Goal: Information Seeking & Learning: Learn about a topic

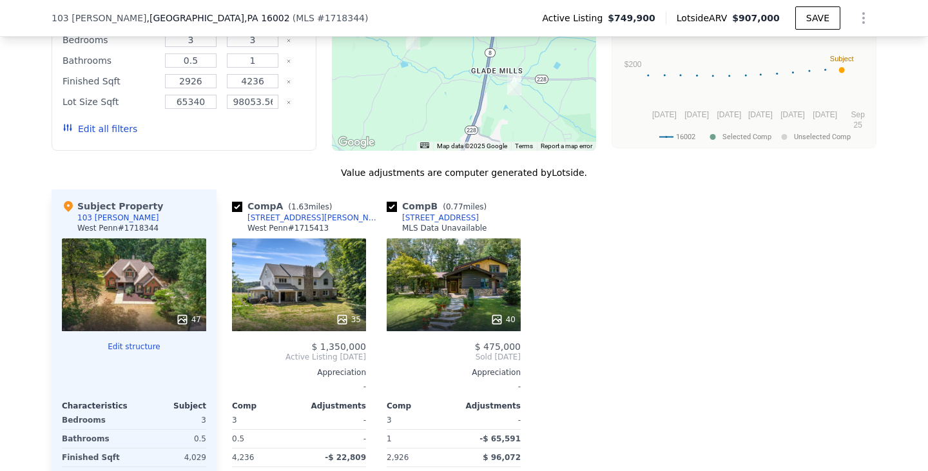
scroll to position [1284, 0]
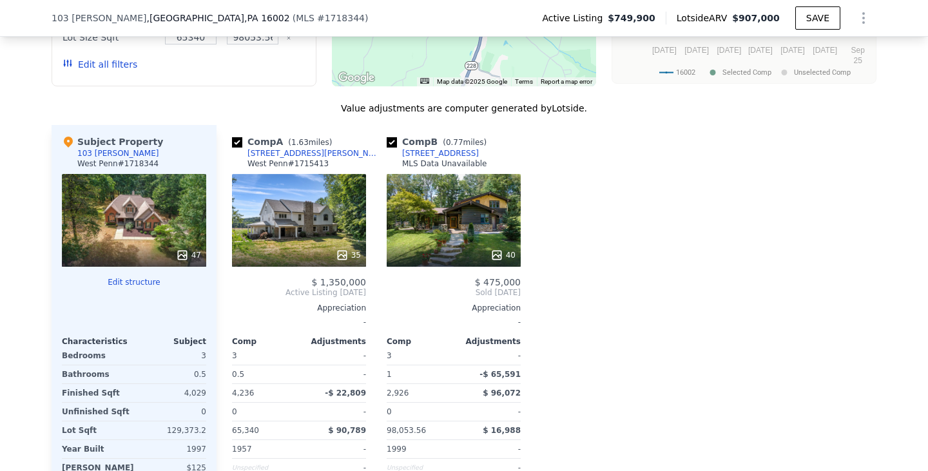
click at [484, 246] on div "40" at bounding box center [453, 220] width 134 height 93
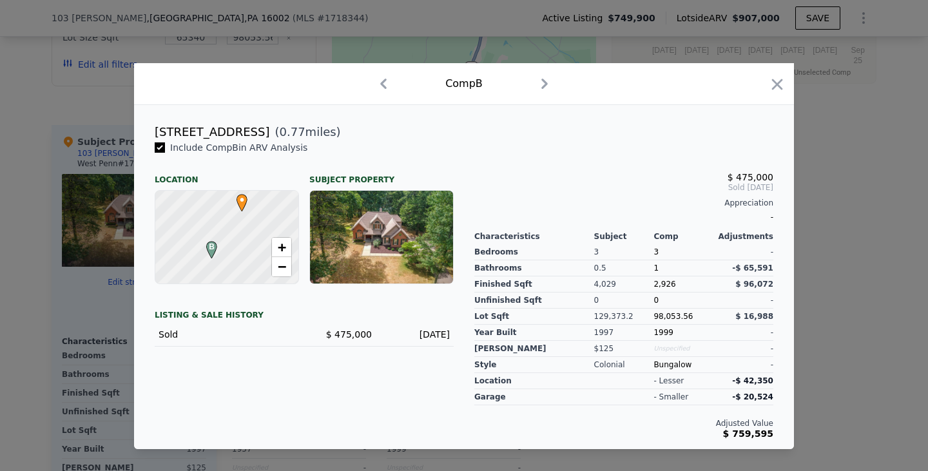
click at [544, 82] on icon "button" at bounding box center [544, 84] width 6 height 10
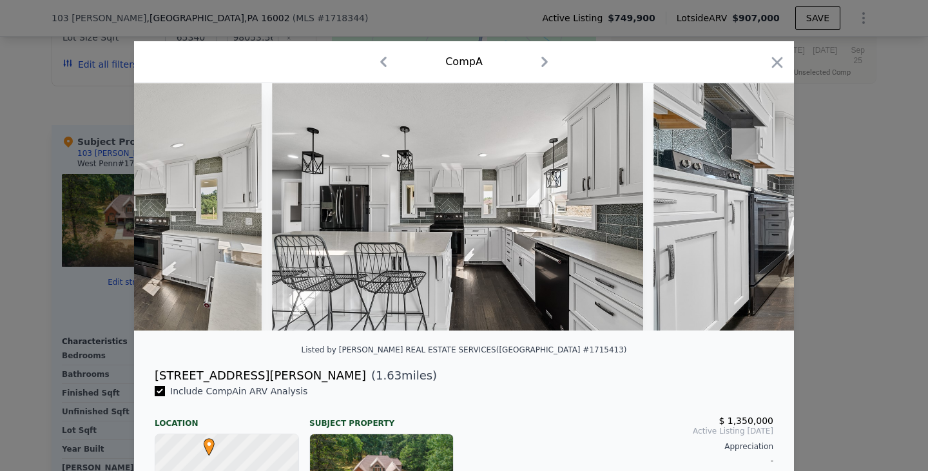
scroll to position [0, 2268]
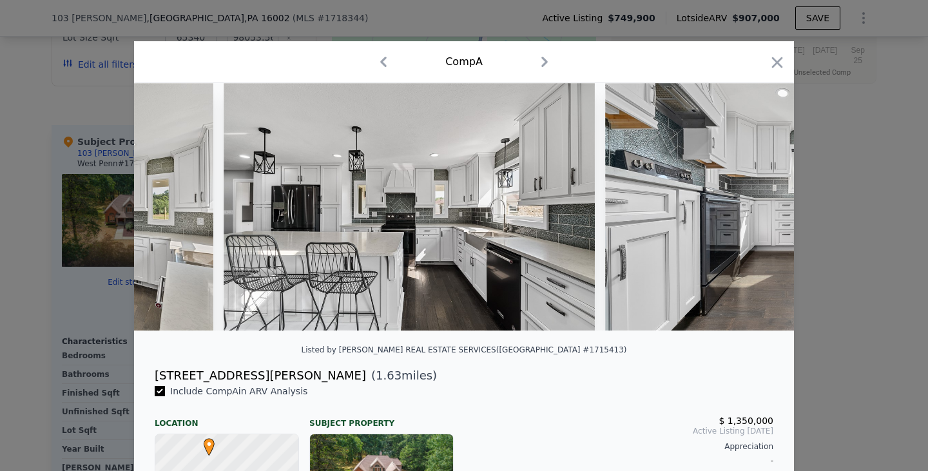
click at [379, 61] on icon "button" at bounding box center [383, 62] width 21 height 21
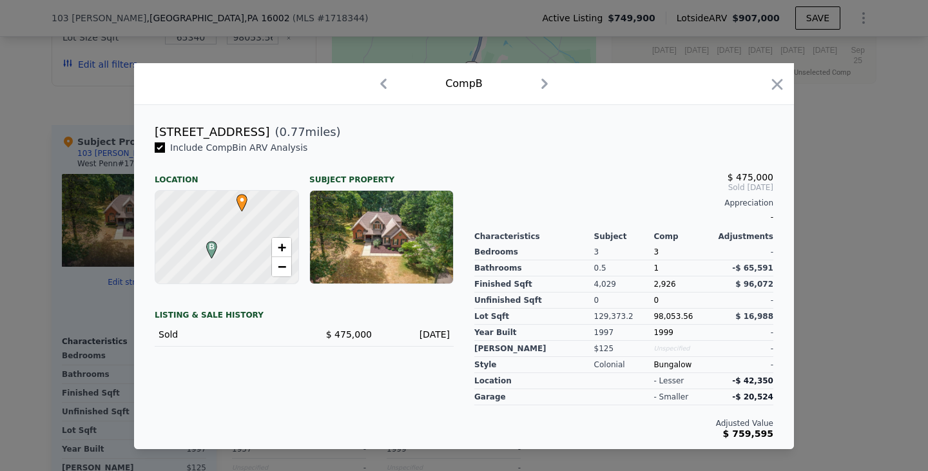
click at [383, 87] on icon "button" at bounding box center [383, 83] width 21 height 21
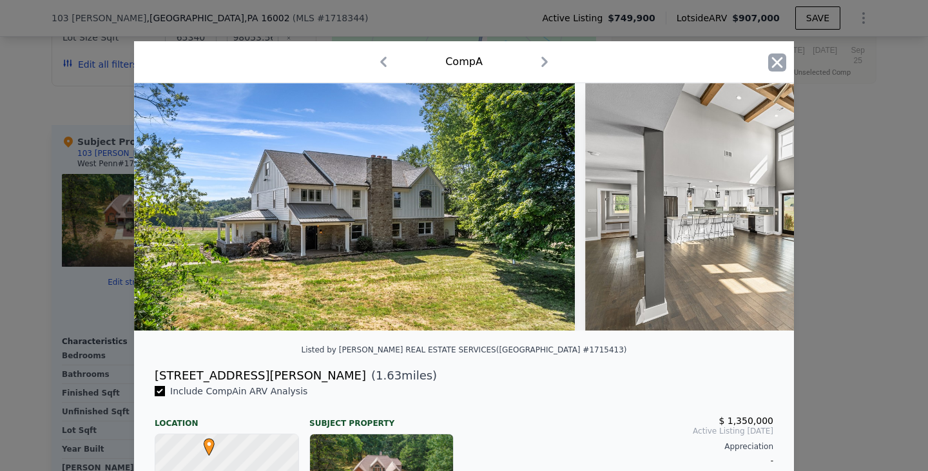
click at [774, 62] on icon "button" at bounding box center [777, 62] width 18 height 18
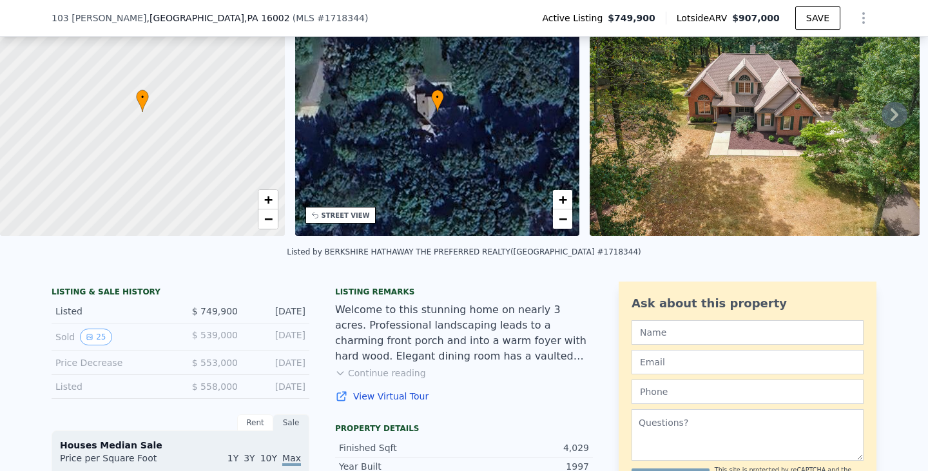
scroll to position [141, 0]
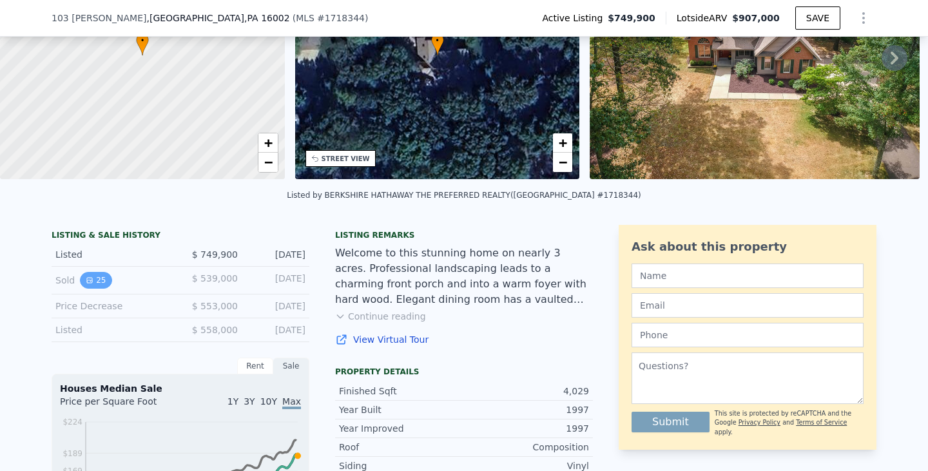
click at [87, 289] on button "25" at bounding box center [96, 280] width 32 height 17
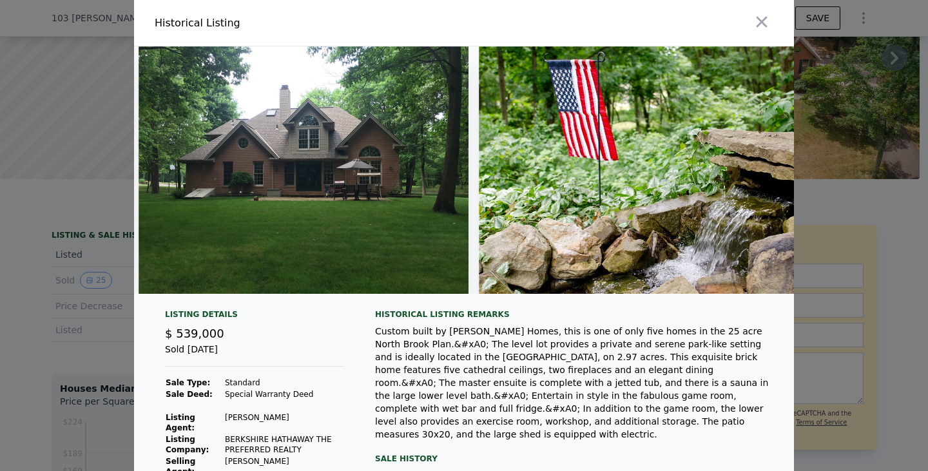
scroll to position [0, 7943]
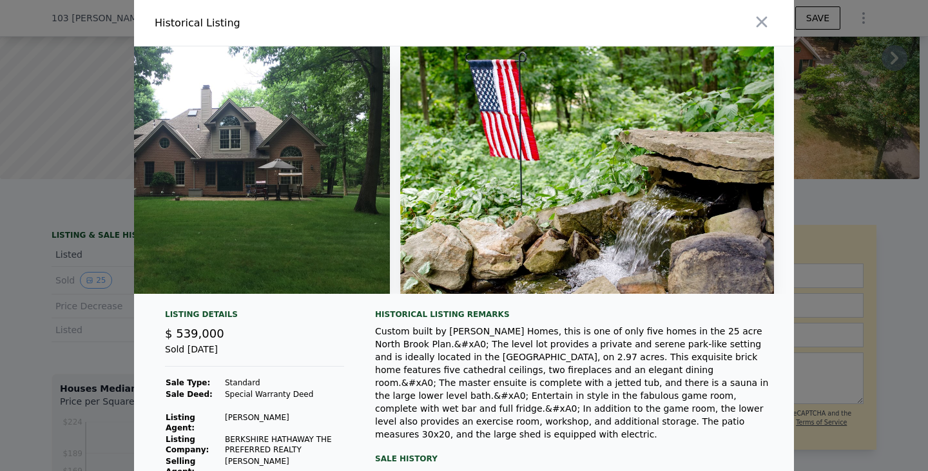
click at [906, 298] on div at bounding box center [464, 235] width 928 height 471
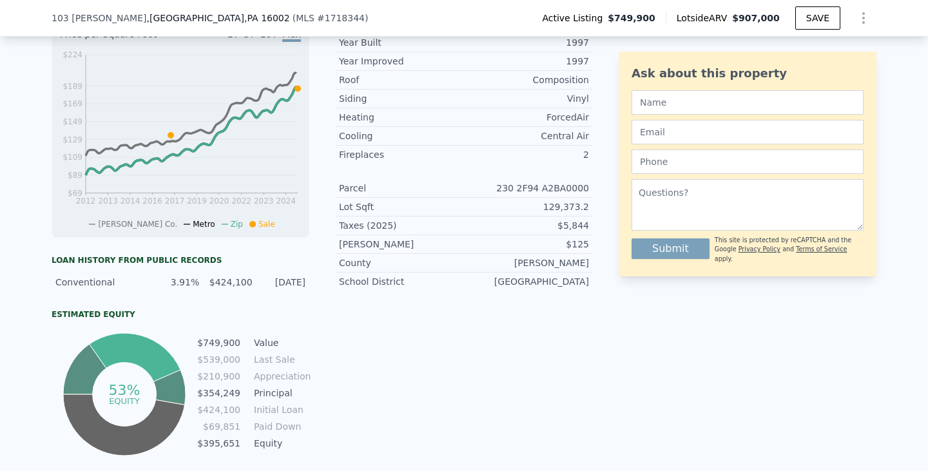
scroll to position [528, 0]
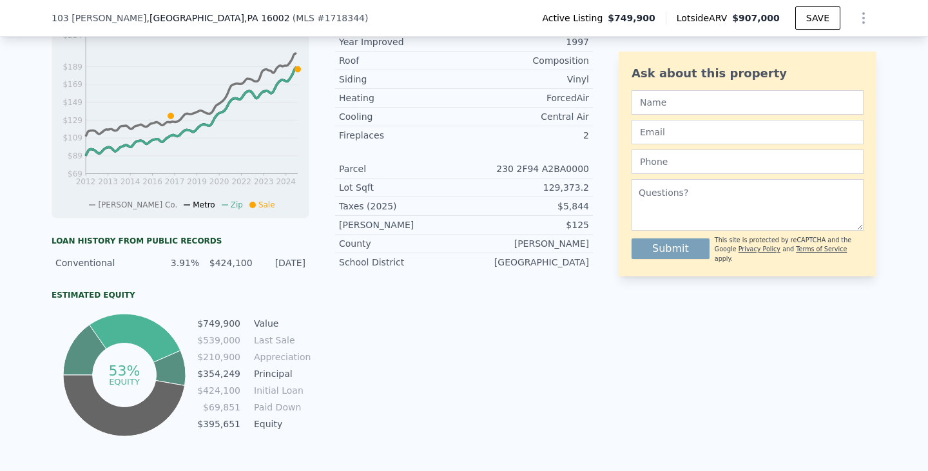
click at [363, 229] on div "[PERSON_NAME]" at bounding box center [401, 224] width 125 height 13
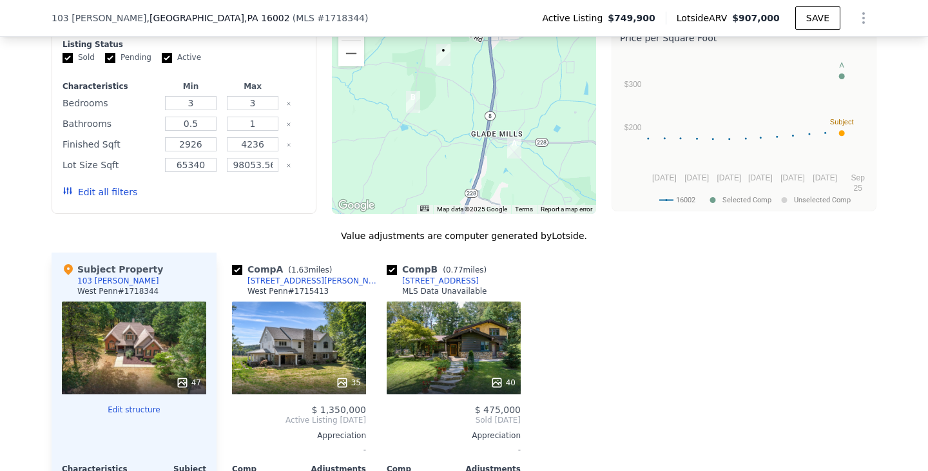
scroll to position [1172, 0]
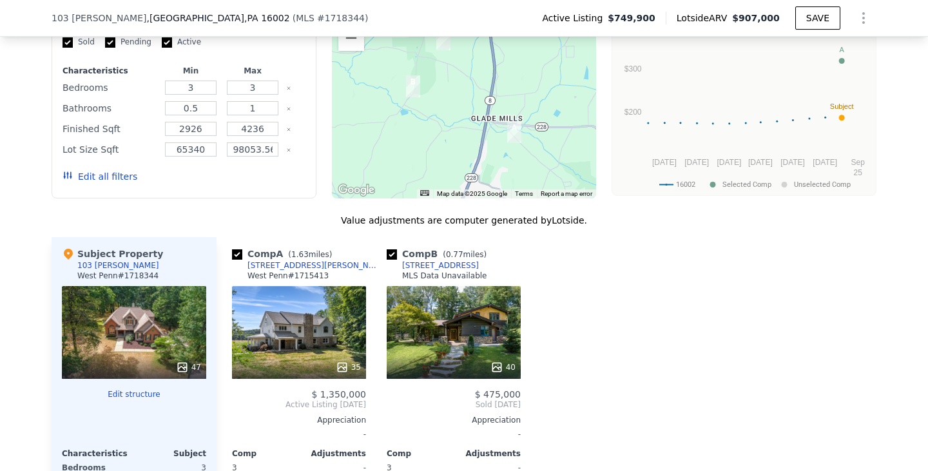
click at [409, 271] on div "[STREET_ADDRESS]" at bounding box center [440, 265] width 77 height 10
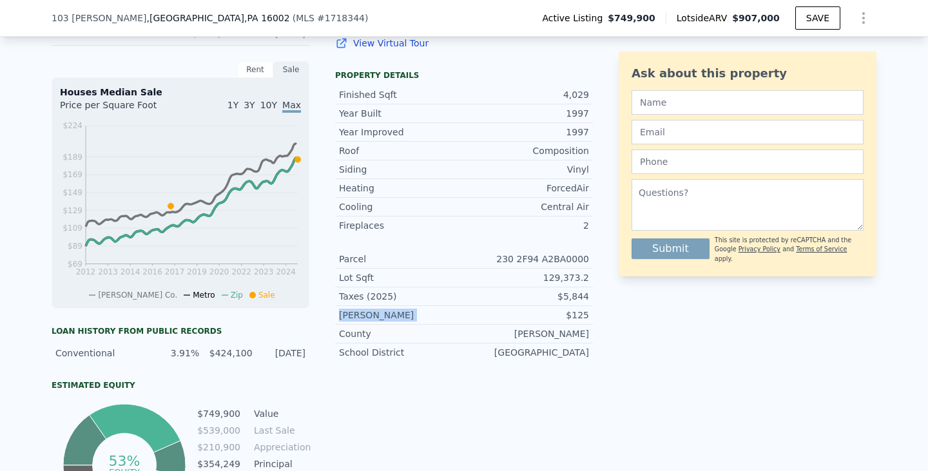
scroll to position [399, 0]
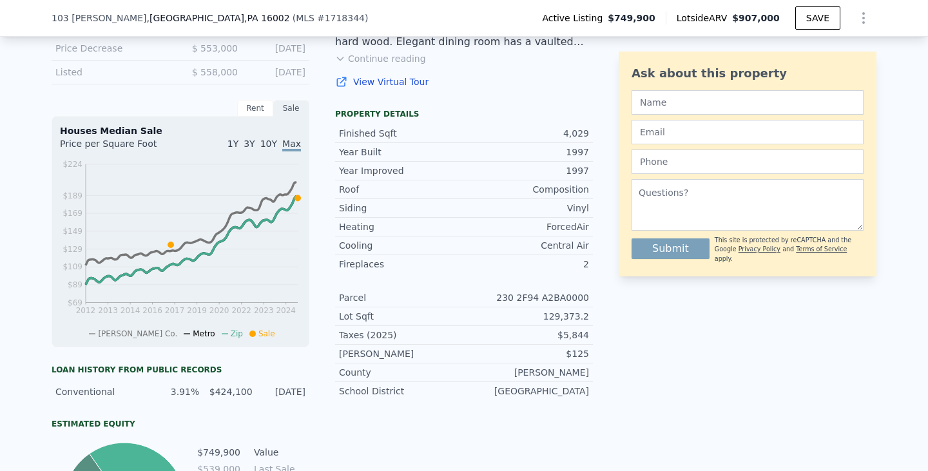
click at [269, 149] on span "10Y" at bounding box center [268, 143] width 17 height 10
click at [269, 151] on span "10Y" at bounding box center [268, 144] width 17 height 13
click at [238, 148] on span "1Y" at bounding box center [232, 143] width 11 height 10
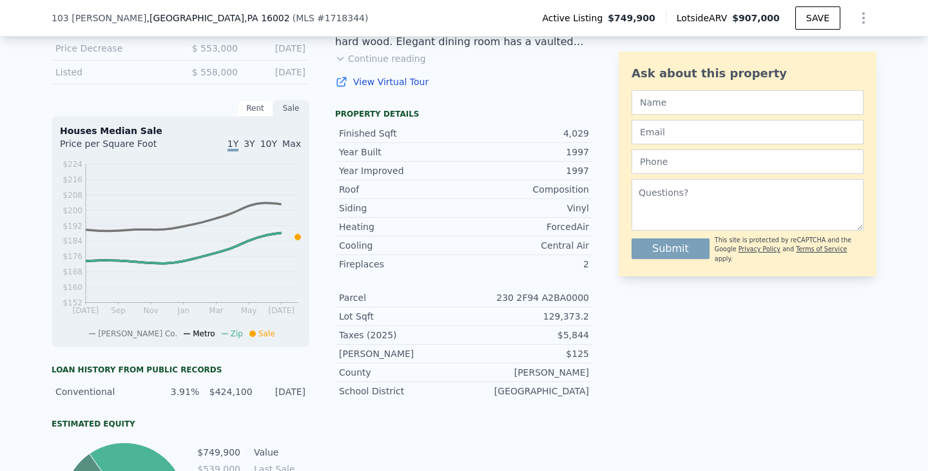
click at [288, 149] on span "Max" at bounding box center [291, 143] width 19 height 10
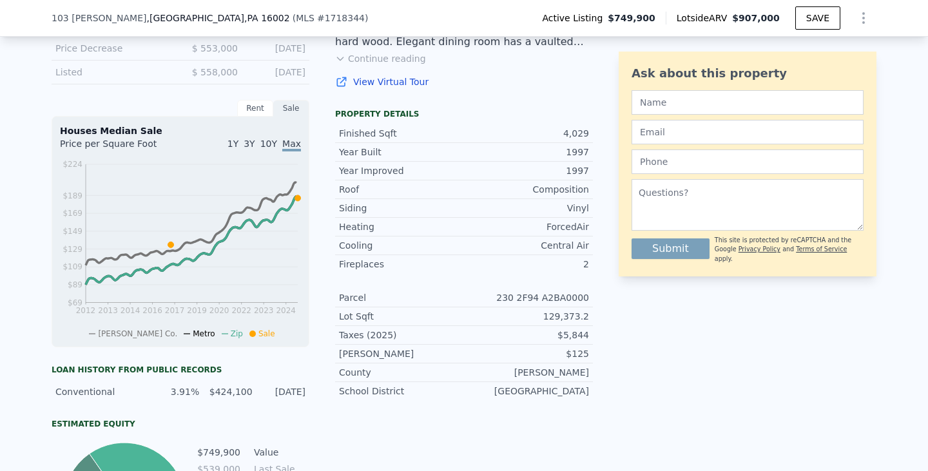
click at [256, 117] on div "Rent" at bounding box center [255, 108] width 36 height 17
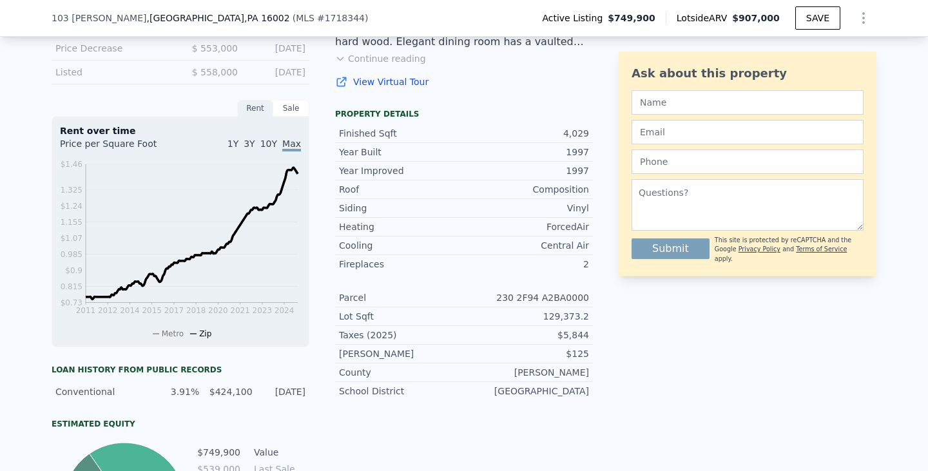
click at [281, 117] on div "Sale" at bounding box center [291, 108] width 36 height 17
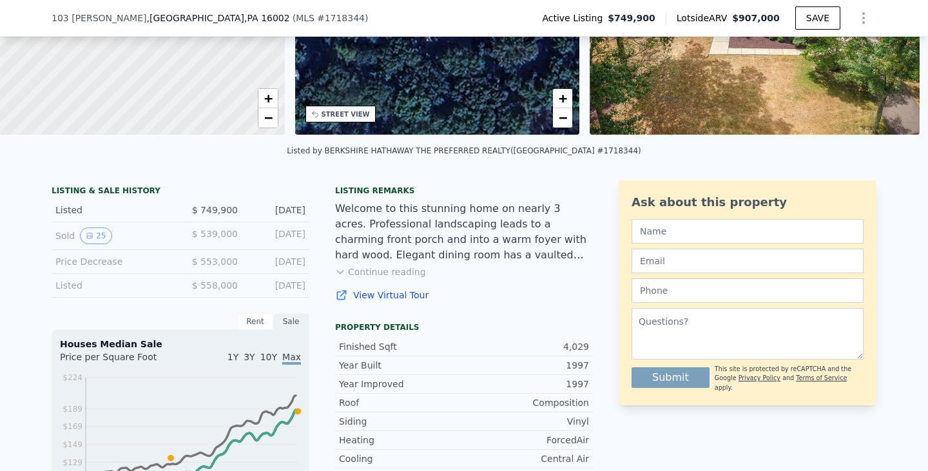
scroll to position [193, 0]
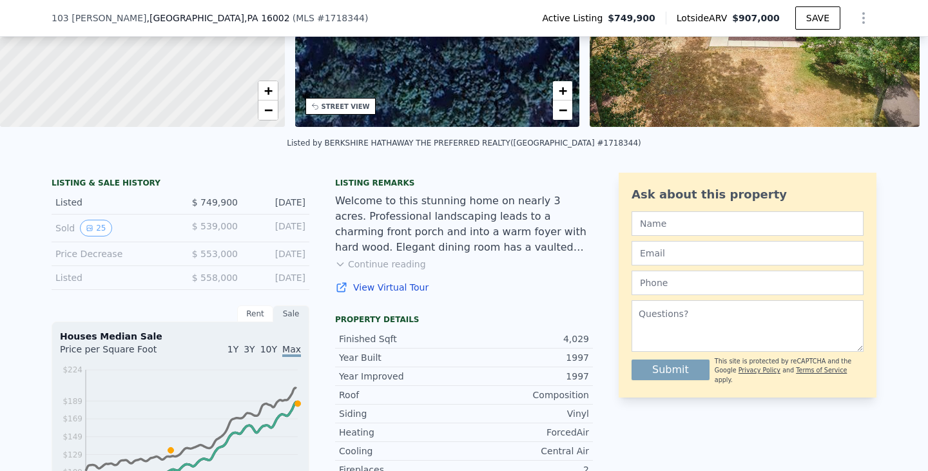
click at [81, 260] on div "Price Decrease" at bounding box center [112, 253] width 115 height 13
click at [397, 271] on button "Continue reading" at bounding box center [380, 264] width 91 height 13
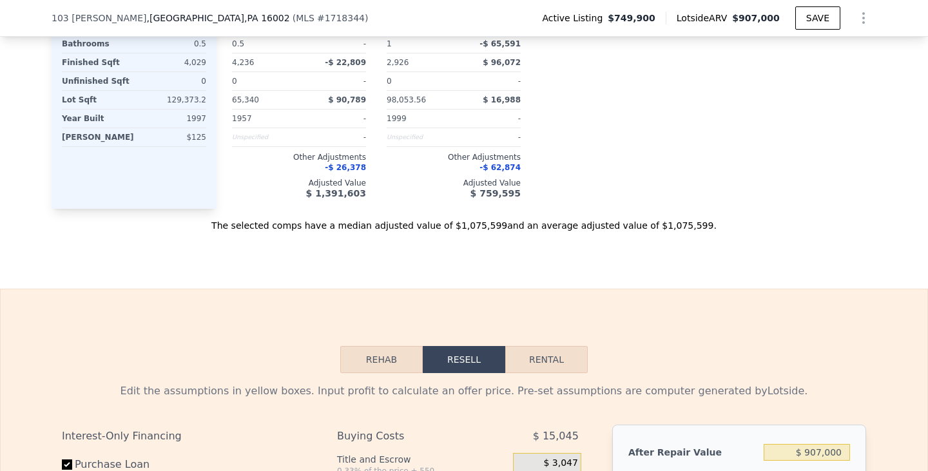
scroll to position [1739, 0]
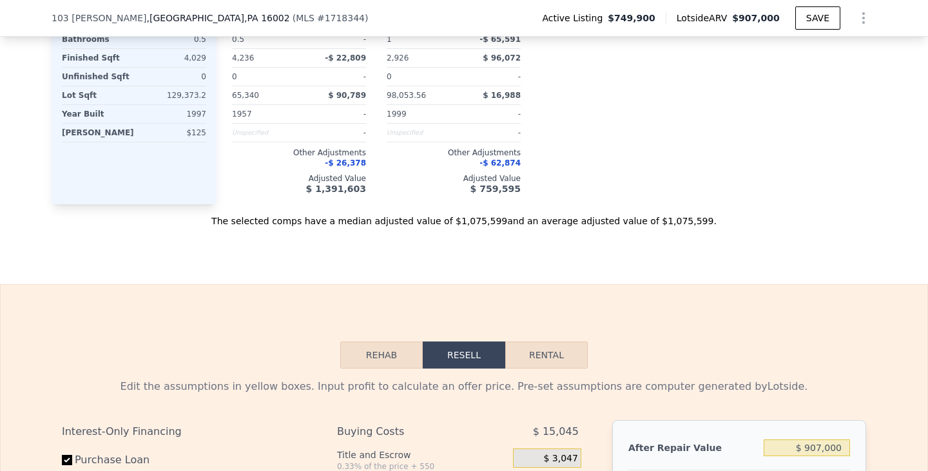
click at [374, 341] on button "Rehab" at bounding box center [381, 354] width 82 height 27
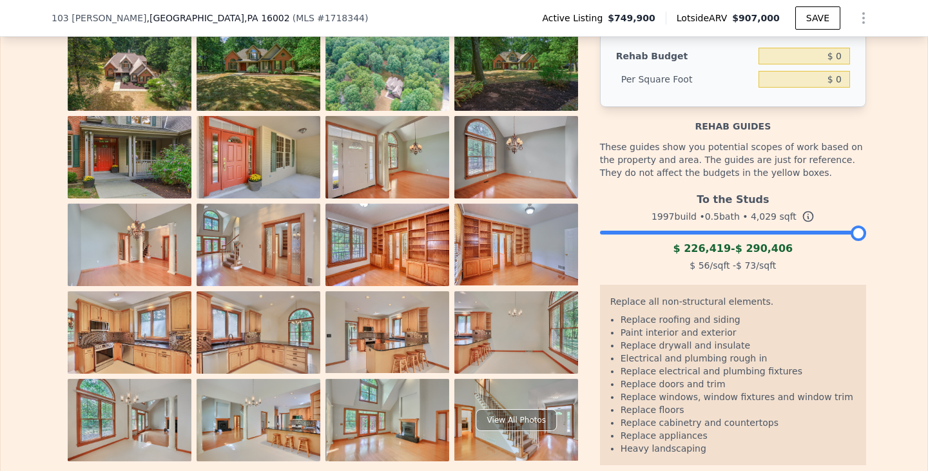
scroll to position [2190, 0]
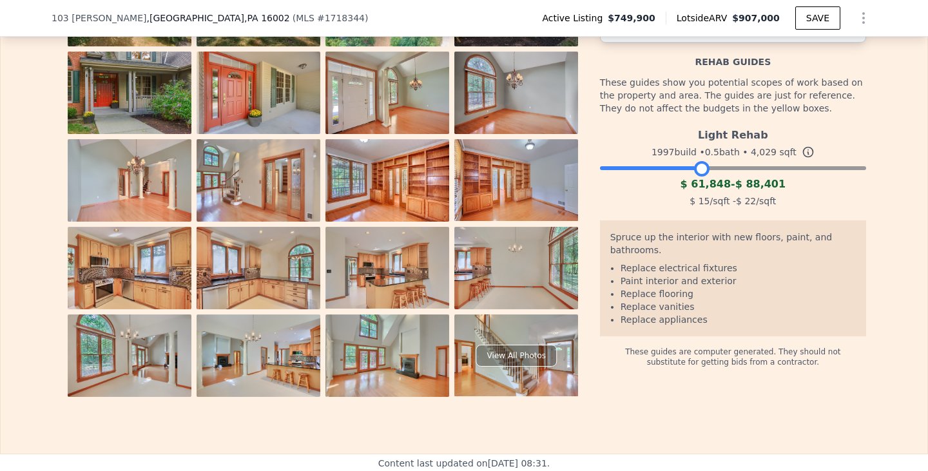
drag, startPoint x: 850, startPoint y: 115, endPoint x: 694, endPoint y: 120, distance: 155.3
click at [694, 161] on div at bounding box center [701, 168] width 15 height 15
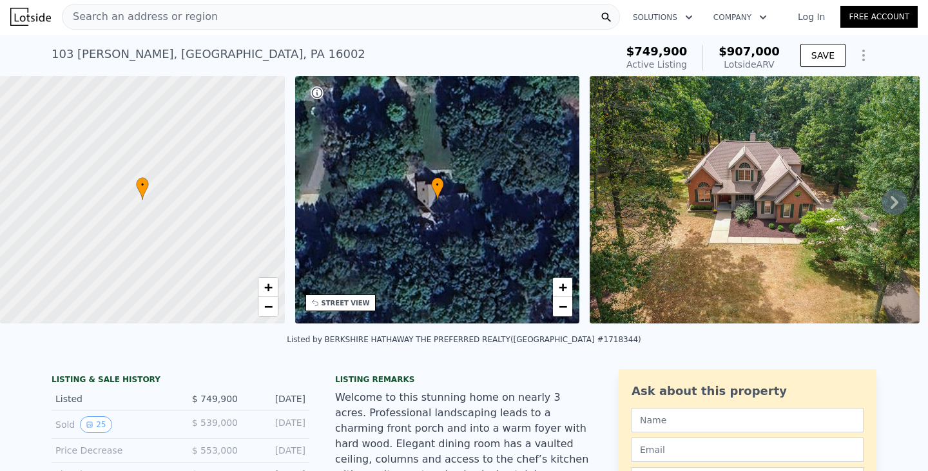
scroll to position [0, 0]
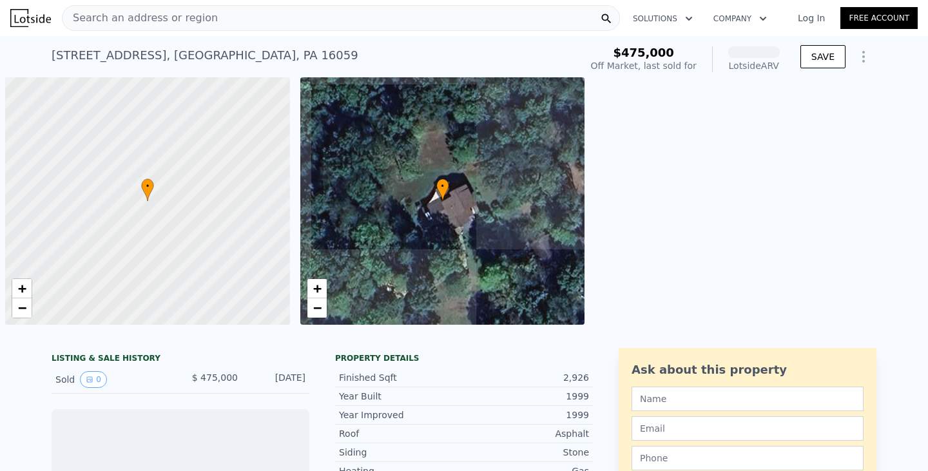
scroll to position [0, 5]
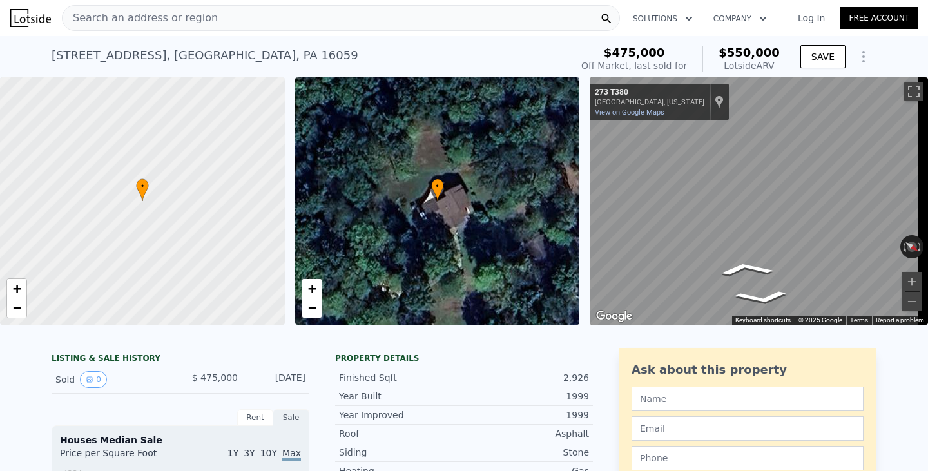
click at [525, 204] on div "• + − • + − ← Move left → Move right ↑ Move up ↓ Move down + Zoom in - Zoom out…" at bounding box center [464, 200] width 928 height 247
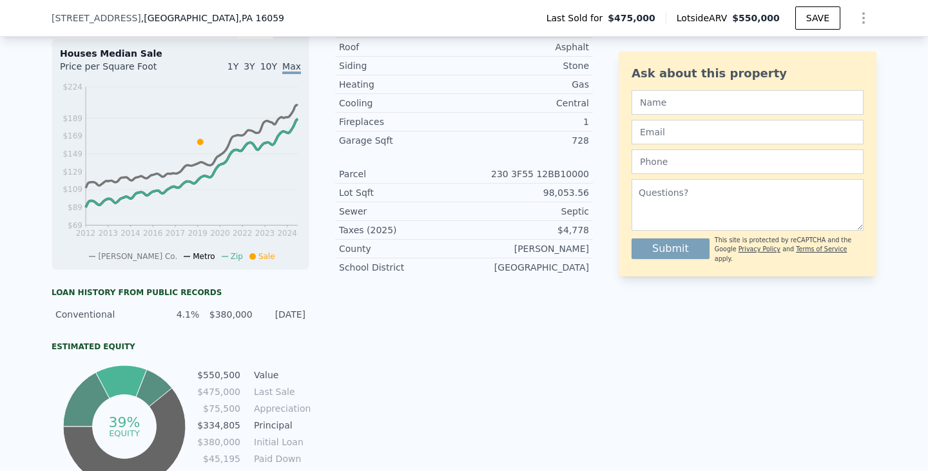
scroll to position [60, 0]
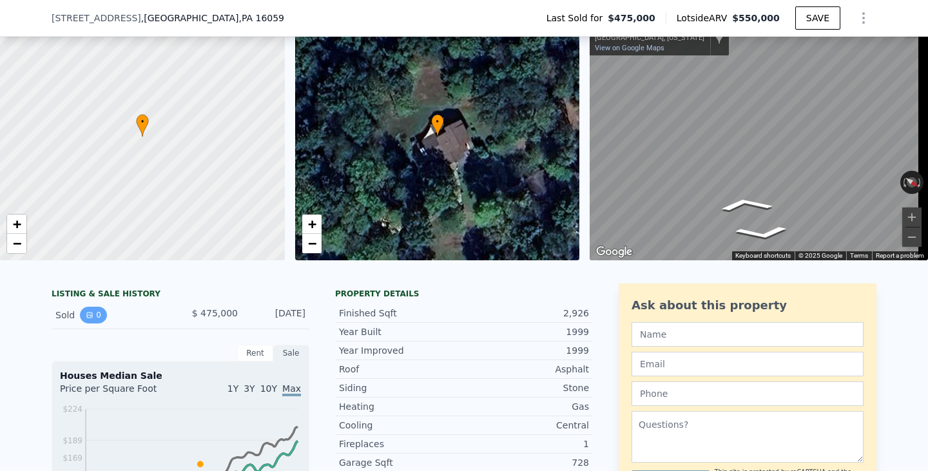
click at [87, 318] on icon "View historical data" at bounding box center [89, 314] width 5 height 5
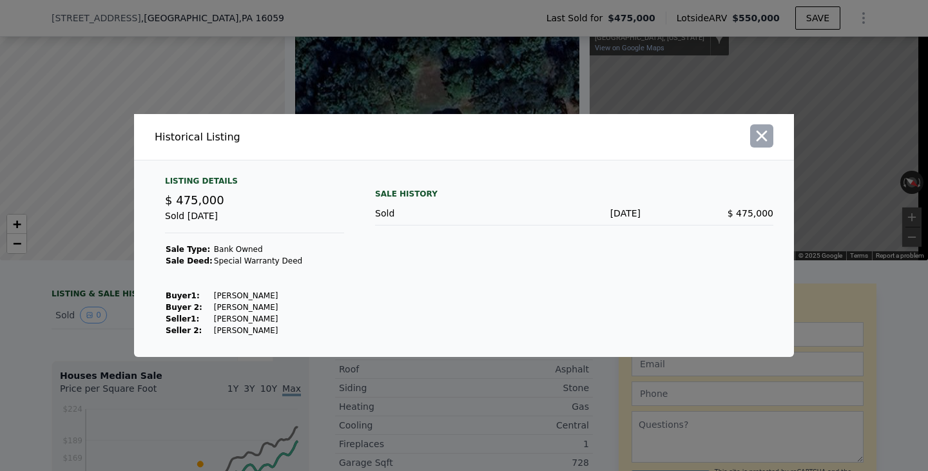
click at [760, 137] on icon "button" at bounding box center [761, 136] width 11 height 11
